Goal: Task Accomplishment & Management: Manage account settings

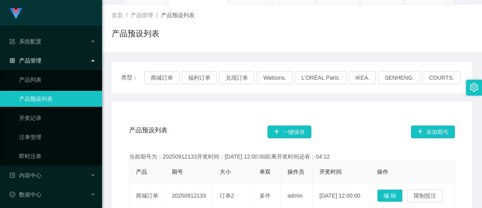
click at [156, 70] on div "类型： 商城订单 福利订单 兑现订单 Watsons. L'ORÉAL Paris. IKEA. [GEOGRAPHIC_DATA]. COURTS." at bounding box center [292, 78] width 361 height 32
click at [158, 77] on button "商城订单" at bounding box center [161, 77] width 35 height 13
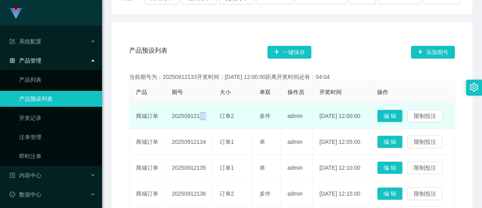
copy td "133"
drag, startPoint x: 209, startPoint y: 129, endPoint x: 195, endPoint y: 132, distance: 14.0
click at [195, 129] on tr "商城订单 20250912133 订单2 多件 admin [DATE] 12:00:00 编 辑 限制投注" at bounding box center [292, 116] width 325 height 26
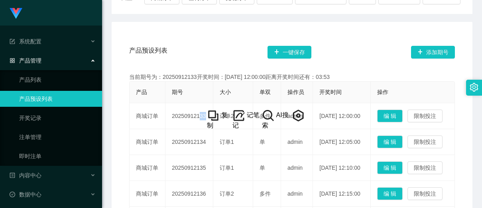
click at [208, 49] on div "产品预设列表 一键保存 添加期号" at bounding box center [292, 52] width 326 height 26
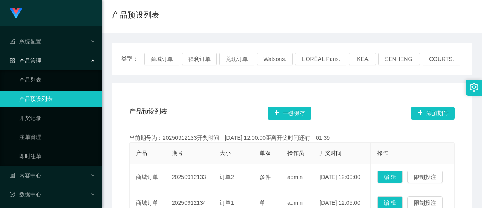
scroll to position [40, 0]
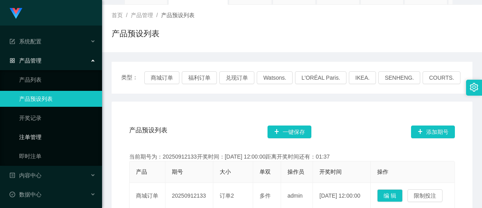
click at [43, 133] on link "注单管理" at bounding box center [57, 137] width 77 height 16
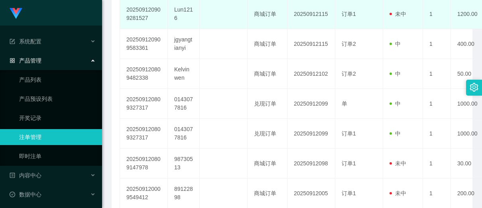
scroll to position [279, 0]
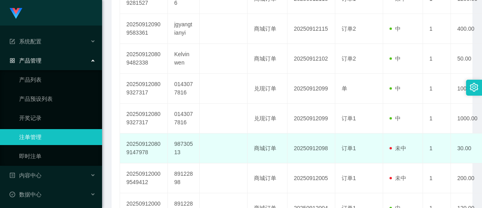
click at [361, 159] on td "订单1" at bounding box center [359, 149] width 48 height 30
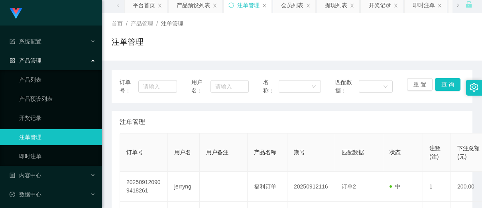
scroll to position [0, 0]
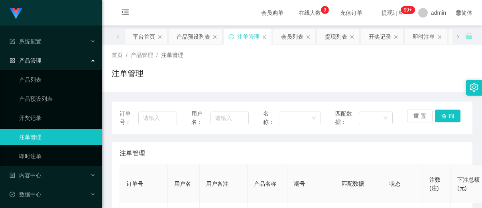
click at [238, 38] on div "注单管理" at bounding box center [248, 36] width 22 height 15
click at [446, 120] on button "查 询" at bounding box center [448, 116] width 26 height 13
click at [446, 120] on div "重 置 查 询" at bounding box center [435, 118] width 57 height 17
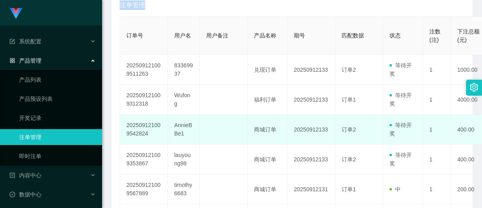
scroll to position [160, 0]
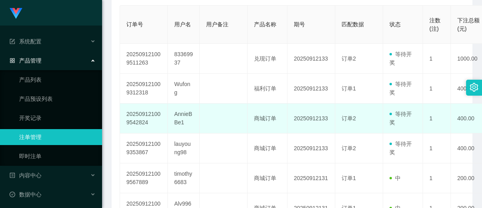
click at [288, 112] on td "20250912133" at bounding box center [312, 119] width 48 height 30
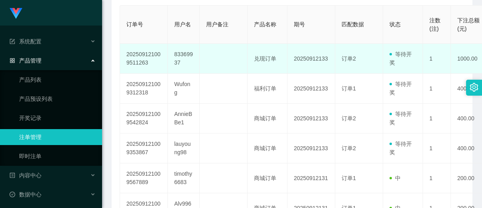
click at [181, 55] on td "83369937" at bounding box center [184, 59] width 32 height 30
copy td "83369937"
click at [185, 56] on td "83369937" at bounding box center [184, 59] width 32 height 30
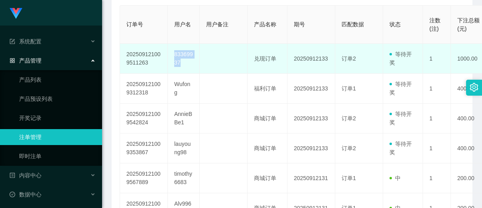
click at [185, 56] on td "83369937" at bounding box center [184, 59] width 32 height 30
